Goal: Task Accomplishment & Management: Manage account settings

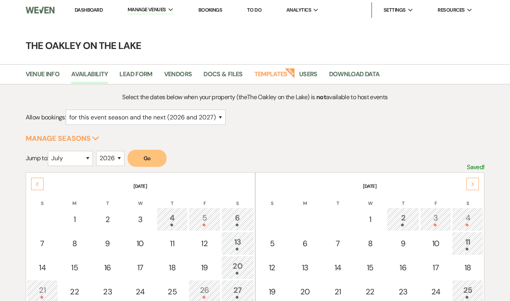
select select "2"
select select "7"
select select "2026"
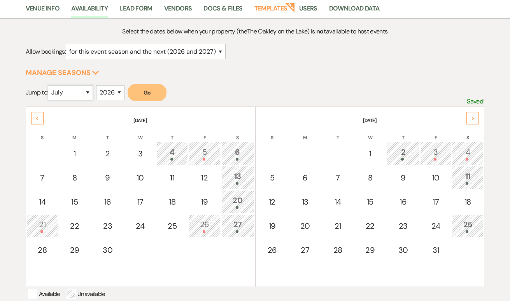
select select "10"
click at [140, 90] on button "Go" at bounding box center [146, 92] width 39 height 17
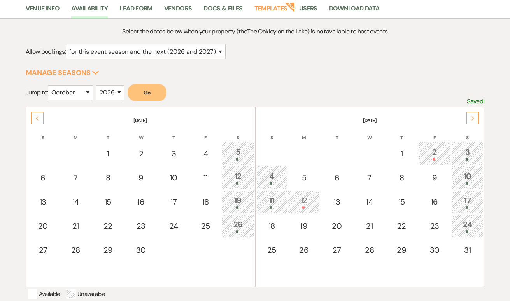
click at [473, 119] on use at bounding box center [472, 118] width 3 height 4
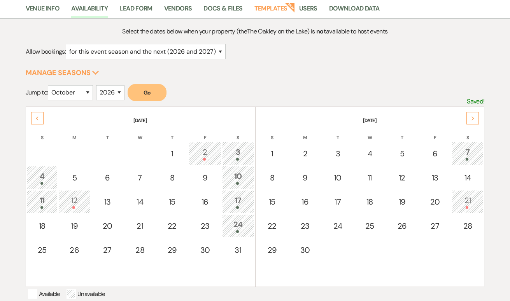
click at [35, 117] on div "Previous" at bounding box center [37, 118] width 12 height 12
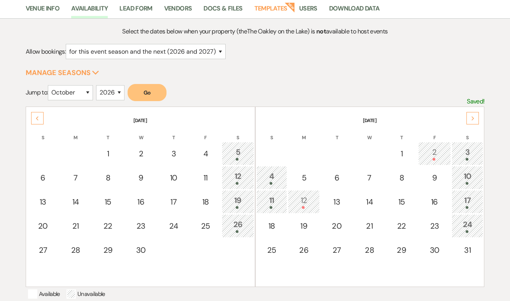
click at [35, 117] on icon "Previous" at bounding box center [37, 118] width 4 height 5
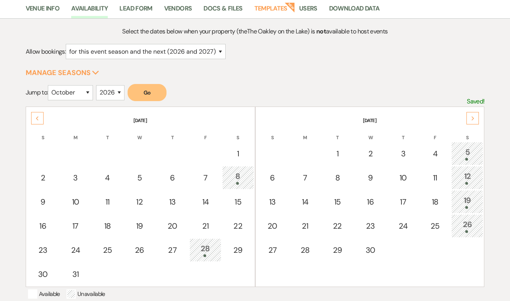
click at [474, 117] on icon "Next" at bounding box center [473, 118] width 4 height 5
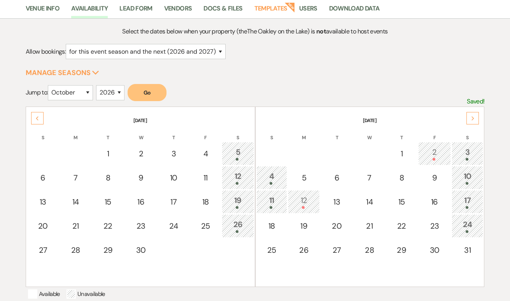
click at [474, 119] on icon "Next" at bounding box center [473, 118] width 4 height 5
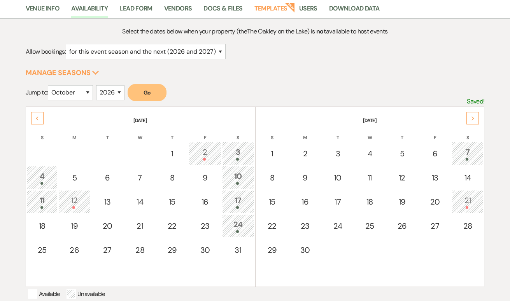
click at [37, 108] on th "[DATE]" at bounding box center [140, 116] width 227 height 16
click at [36, 115] on div "Previous" at bounding box center [37, 118] width 12 height 12
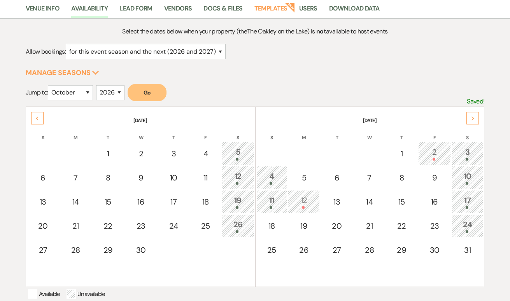
click at [472, 117] on icon "Next" at bounding box center [473, 118] width 4 height 5
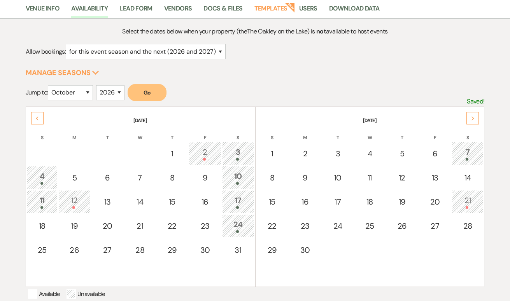
click at [472, 118] on icon "Next" at bounding box center [473, 118] width 4 height 5
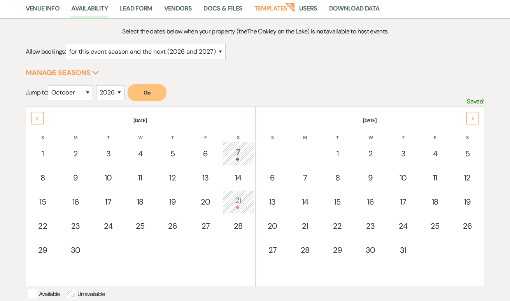
click at [471, 119] on icon "Next" at bounding box center [473, 118] width 4 height 5
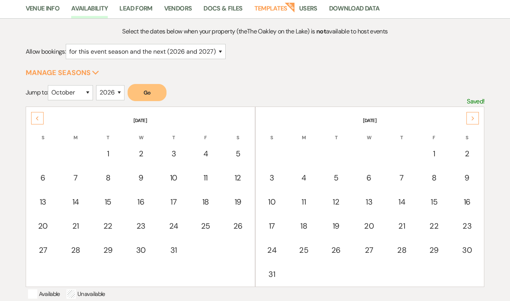
click at [471, 118] on icon "Next" at bounding box center [473, 118] width 4 height 5
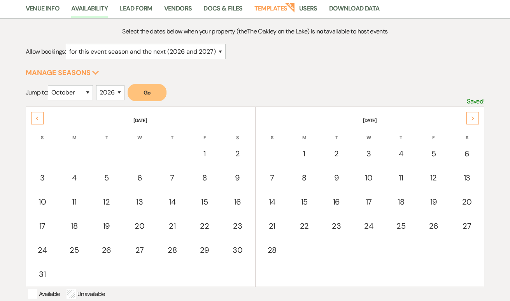
click at [471, 118] on icon "Next" at bounding box center [473, 118] width 4 height 5
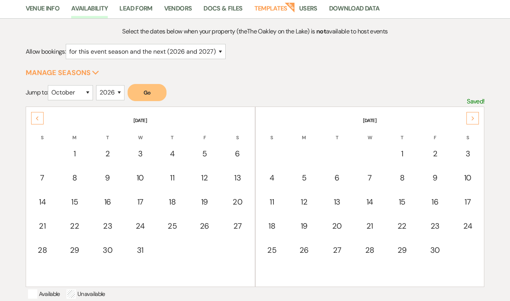
click at [471, 118] on icon "Next" at bounding box center [473, 118] width 4 height 5
click at [474, 118] on icon "Next" at bounding box center [473, 118] width 4 height 5
click at [35, 117] on div "Previous" at bounding box center [37, 118] width 12 height 12
click at [37, 119] on use at bounding box center [37, 118] width 3 height 4
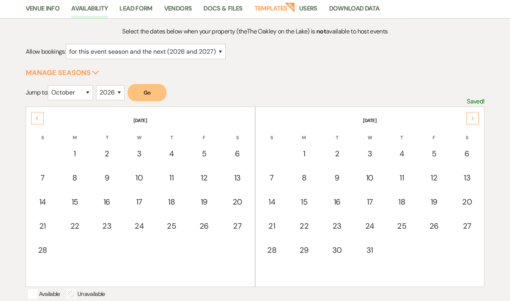
click at [320, 104] on form "Jump to: January February March April May June July August September October No…" at bounding box center [255, 95] width 459 height 23
